Goal: Task Accomplishment & Management: Use online tool/utility

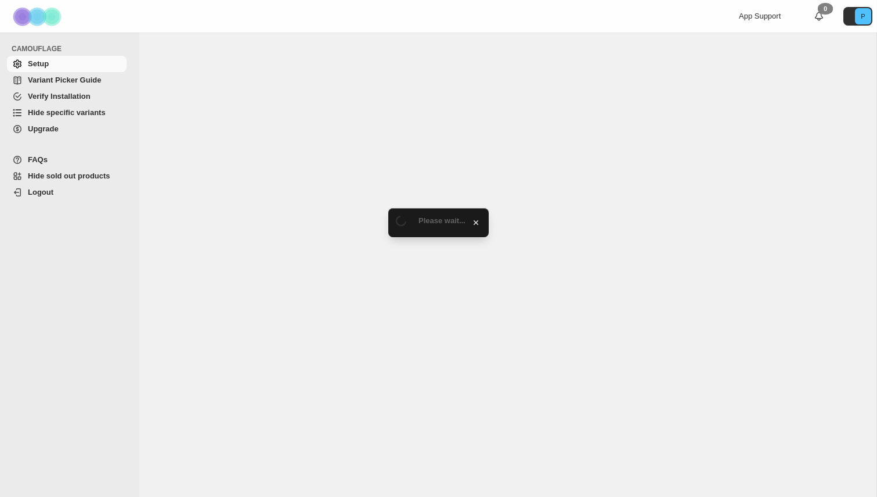
click at [79, 117] on span "Hide specific variants" at bounding box center [67, 112] width 78 height 9
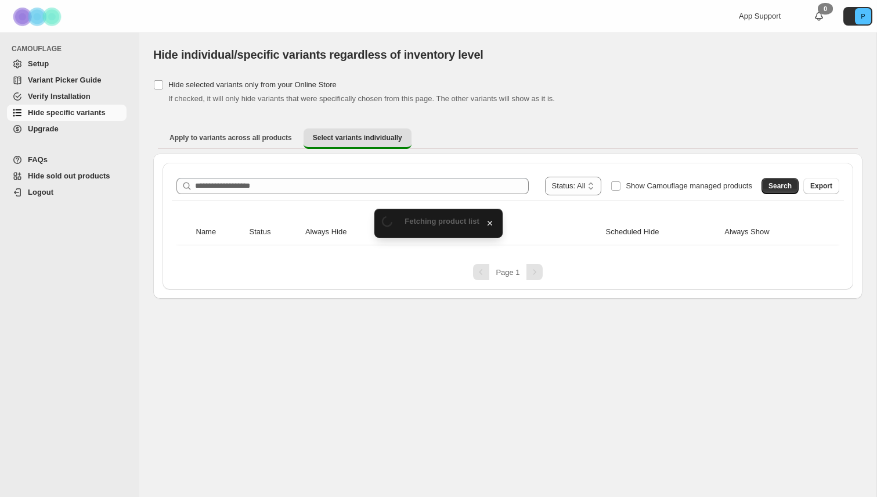
click at [218, 163] on div "**********" at bounding box center [508, 226] width 691 height 127
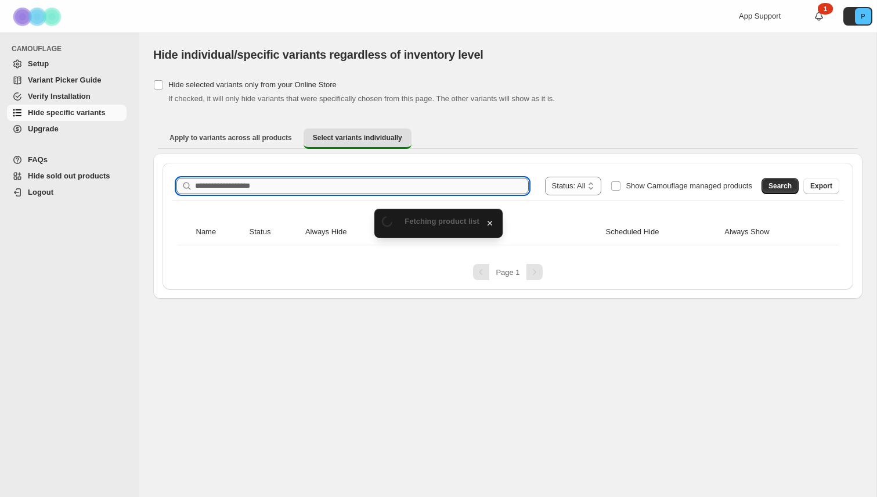
click at [218, 189] on input "Search product name" at bounding box center [362, 186] width 334 height 16
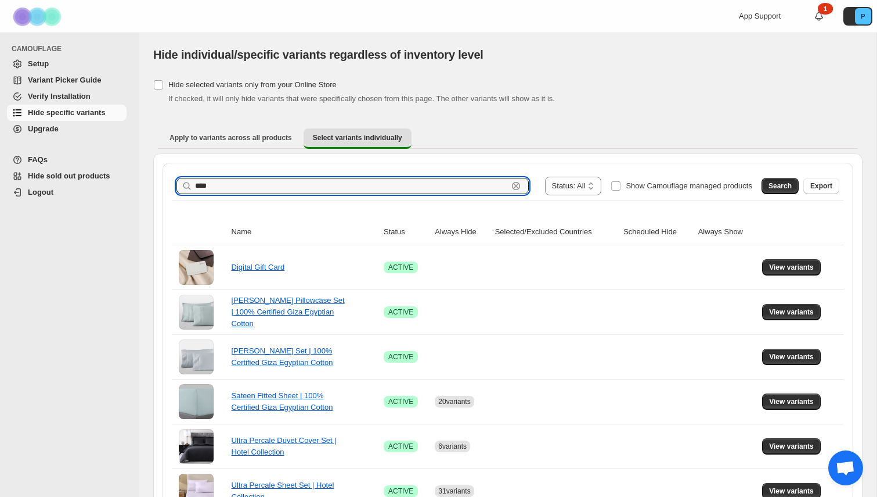
type input "****"
click at [762, 188] on button "Search" at bounding box center [780, 186] width 37 height 16
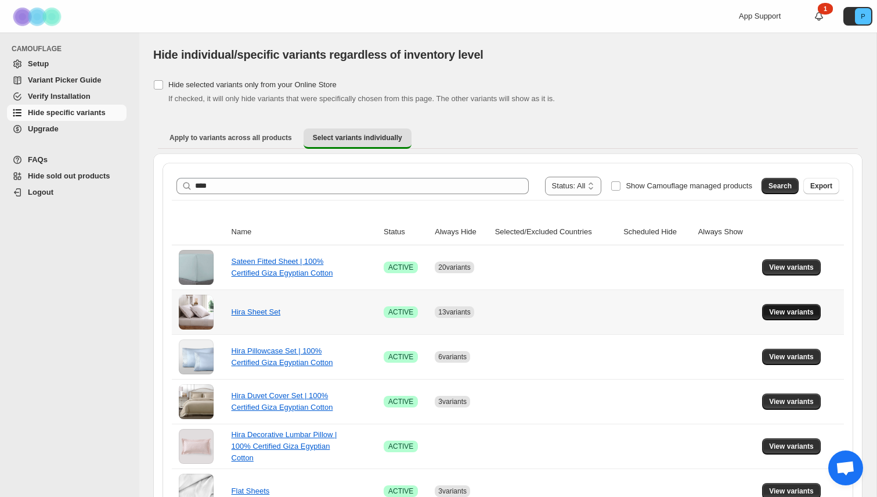
click at [793, 307] on button "View variants" at bounding box center [791, 312] width 59 height 16
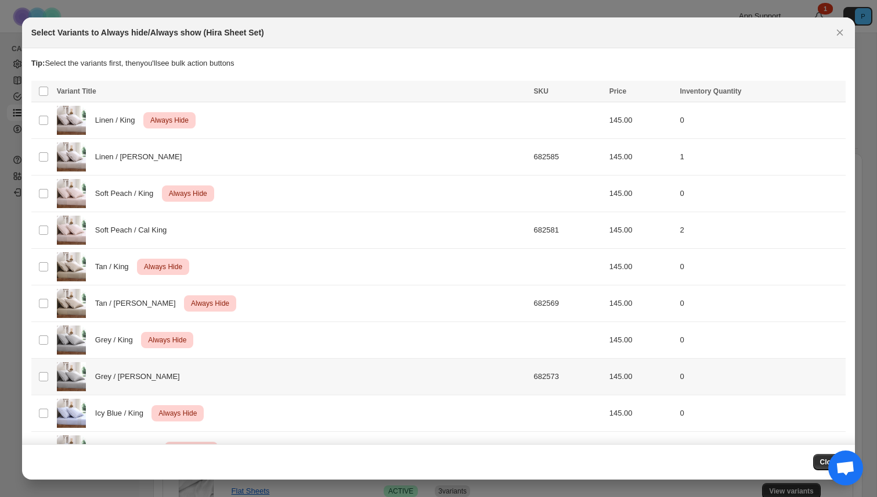
click at [229, 372] on div "Grey / [PERSON_NAME]" at bounding box center [292, 376] width 470 height 29
click at [566, 96] on span "Always hide" at bounding box center [586, 92] width 40 height 9
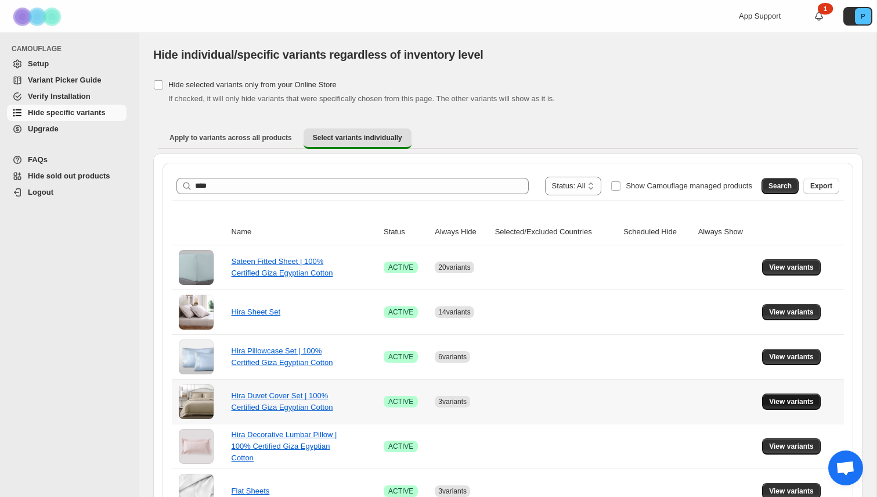
click at [773, 401] on span "View variants" at bounding box center [791, 401] width 45 height 9
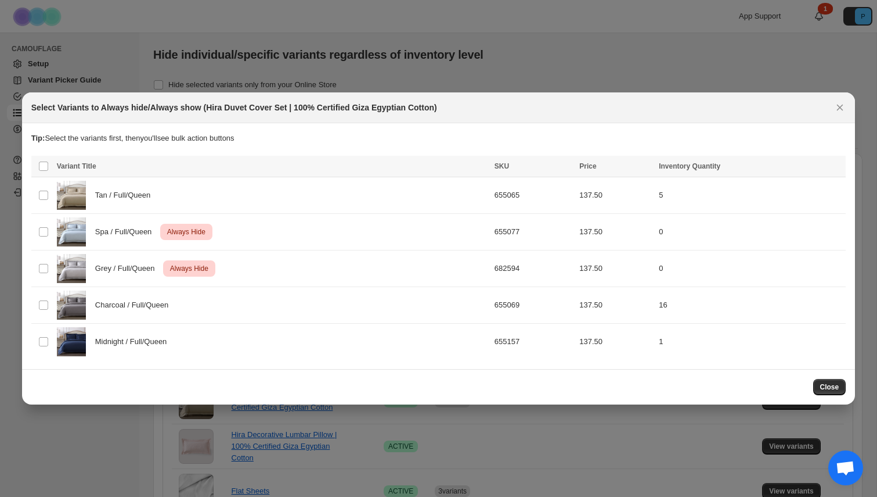
click at [832, 390] on span "Close" at bounding box center [830, 386] width 19 height 9
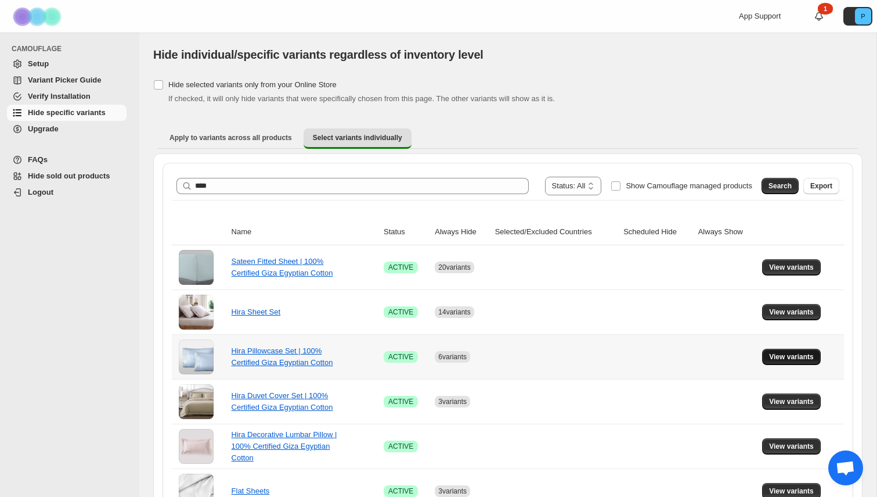
click at [782, 360] on span "View variants" at bounding box center [791, 356] width 45 height 9
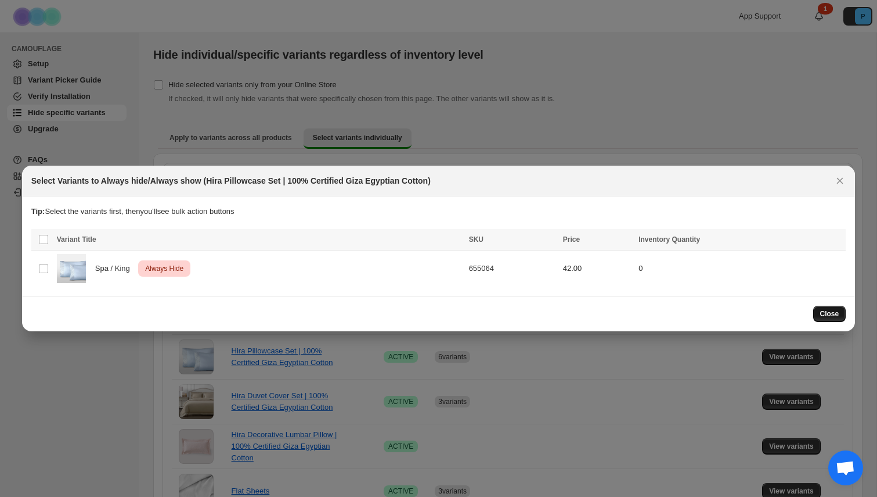
click at [833, 312] on span "Close" at bounding box center [830, 313] width 19 height 9
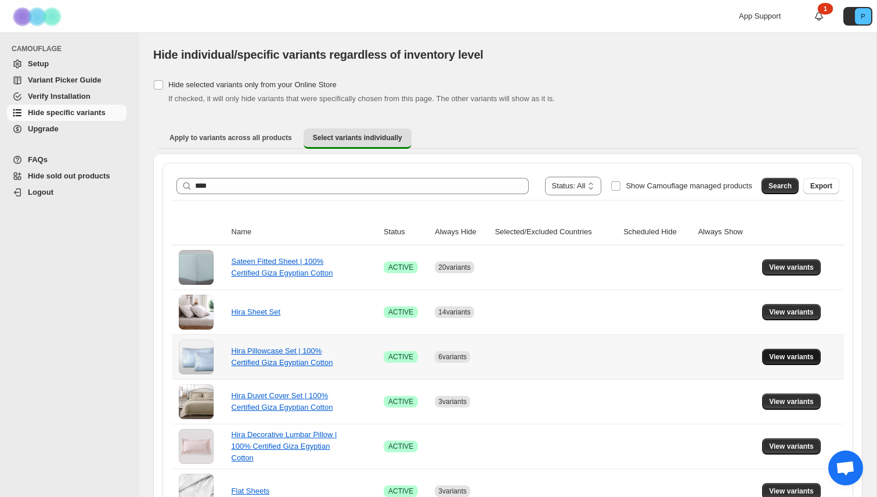
click at [796, 355] on span "View variants" at bounding box center [791, 356] width 45 height 9
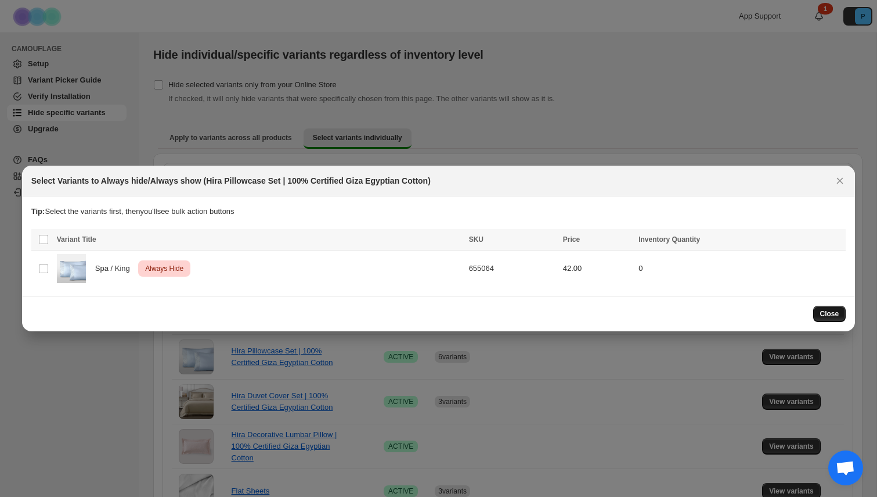
click at [828, 314] on span "Close" at bounding box center [830, 313] width 19 height 9
